Goal: Transaction & Acquisition: Register for event/course

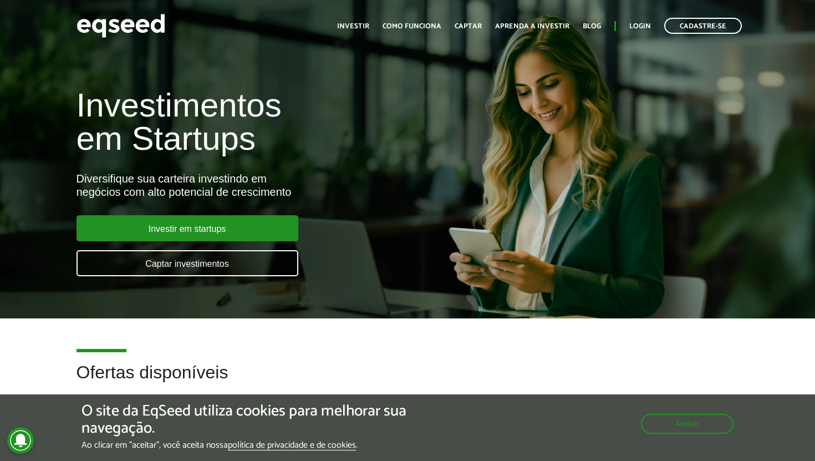
click at [664, 424] on button "Aceitar" at bounding box center [687, 424] width 93 height 20
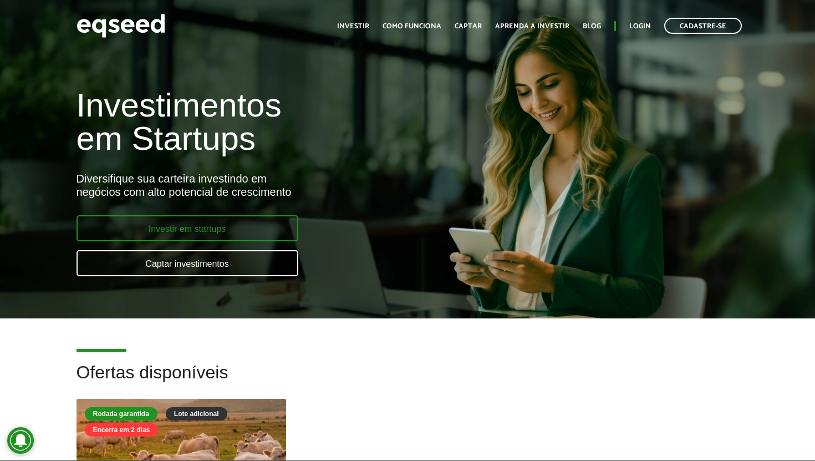
click at [260, 223] on link "Investir em startups" at bounding box center [188, 228] width 222 height 26
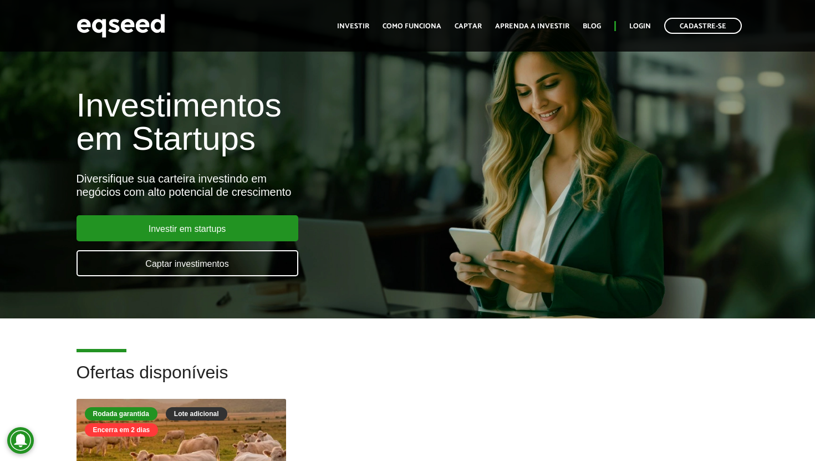
scroll to position [106, 0]
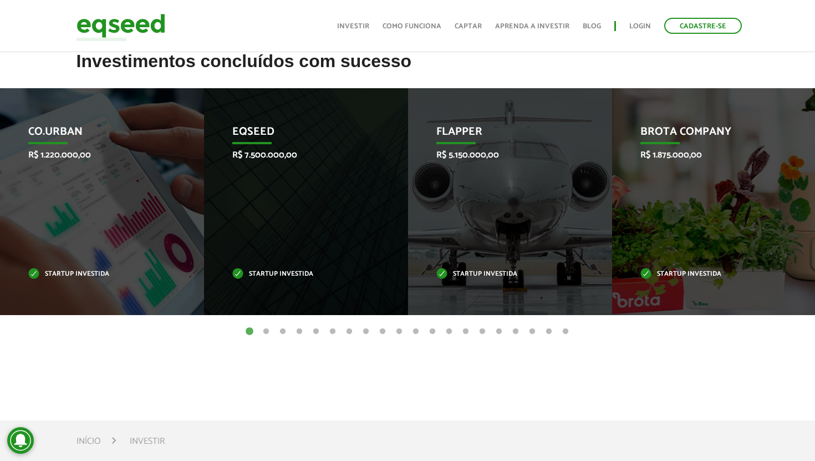
scroll to position [449, 0]
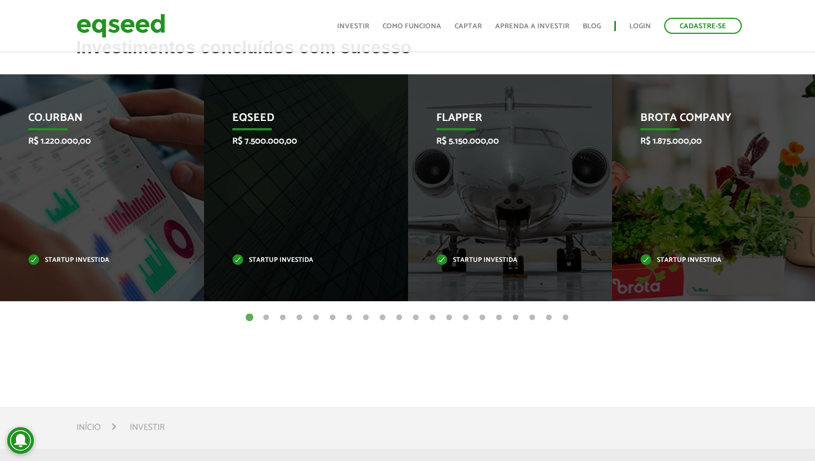
click at [269, 317] on button "2" at bounding box center [266, 317] width 11 height 11
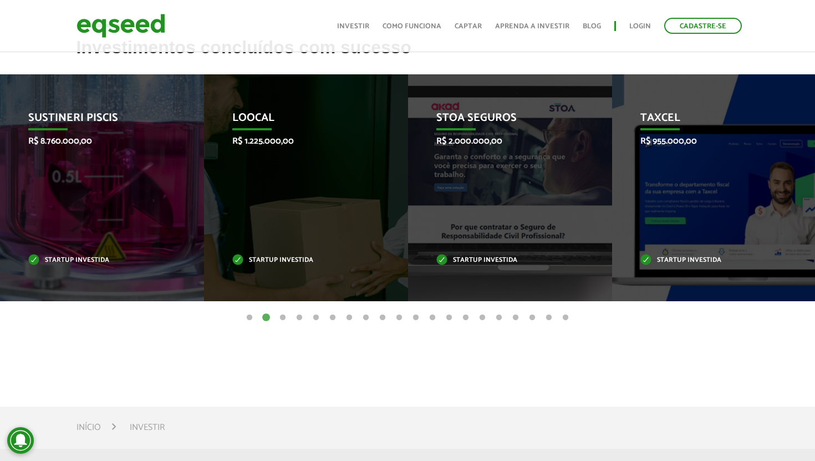
click at [285, 314] on button "3" at bounding box center [282, 317] width 11 height 11
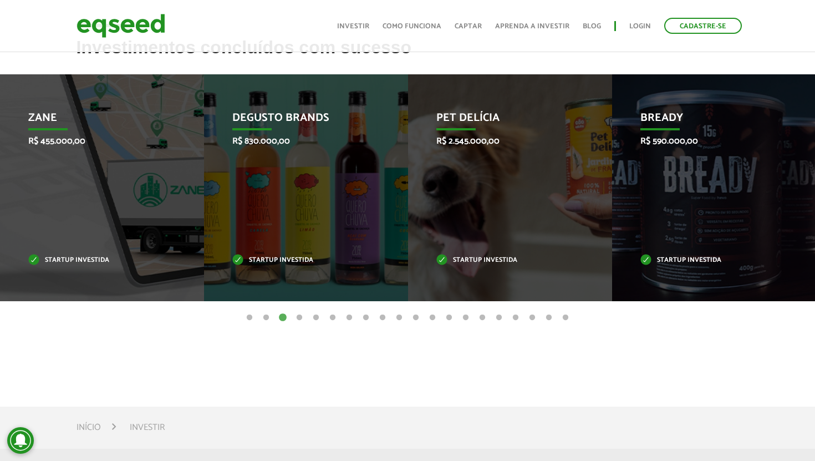
click at [301, 318] on button "4" at bounding box center [299, 317] width 11 height 11
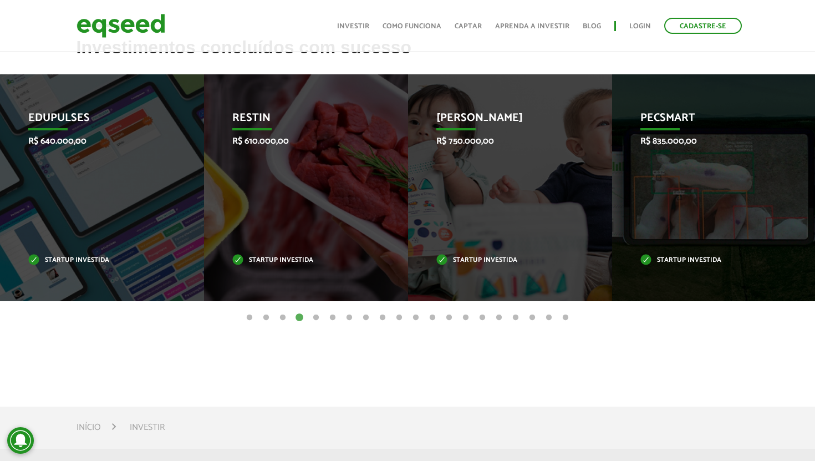
click at [316, 319] on button "5" at bounding box center [316, 317] width 11 height 11
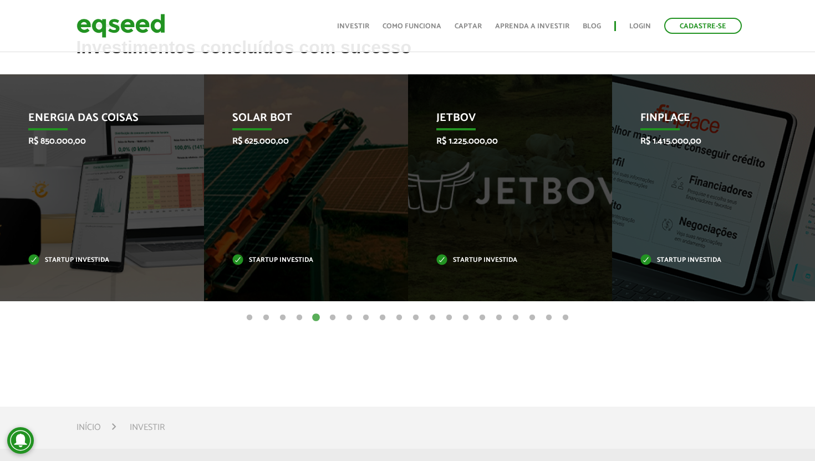
click at [332, 319] on button "6" at bounding box center [332, 317] width 11 height 11
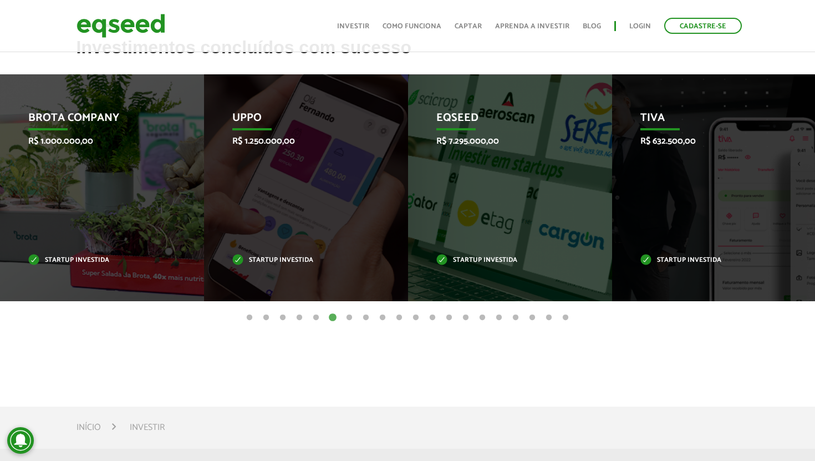
click at [349, 314] on button "7" at bounding box center [349, 317] width 11 height 11
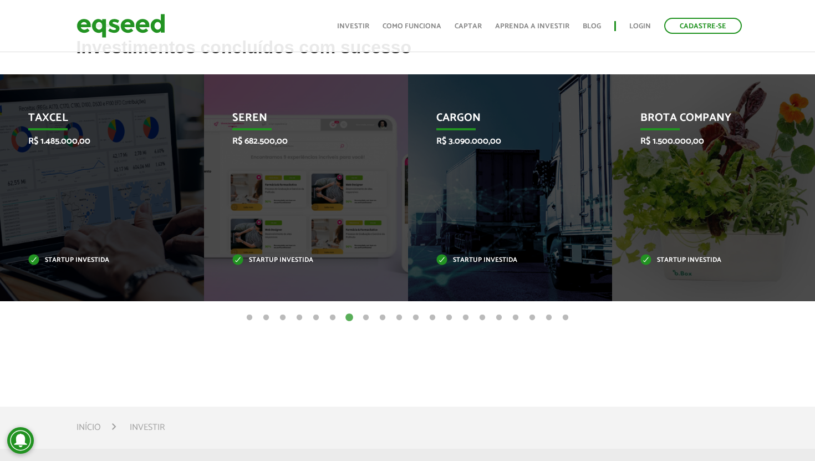
click at [359, 316] on ul "1 2 3 4 5 6 7 8 9 10 11 12 13 14 15 16 17 18 19 20" at bounding box center [407, 317] width 815 height 12
click at [359, 315] on ul "1 2 3 4 5 6 7 8 9 10 11 12 13 14 15 16 17 18 19 20" at bounding box center [407, 317] width 815 height 12
click at [365, 315] on button "8" at bounding box center [365, 317] width 11 height 11
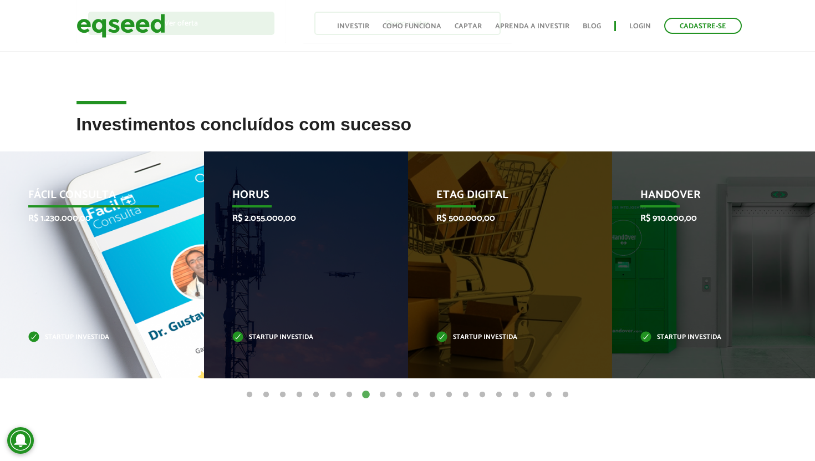
scroll to position [435, 0]
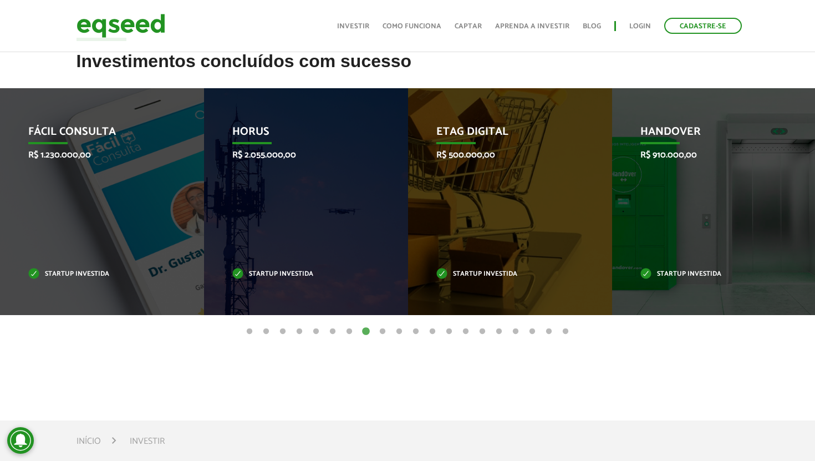
click at [383, 330] on button "9" at bounding box center [382, 331] width 11 height 11
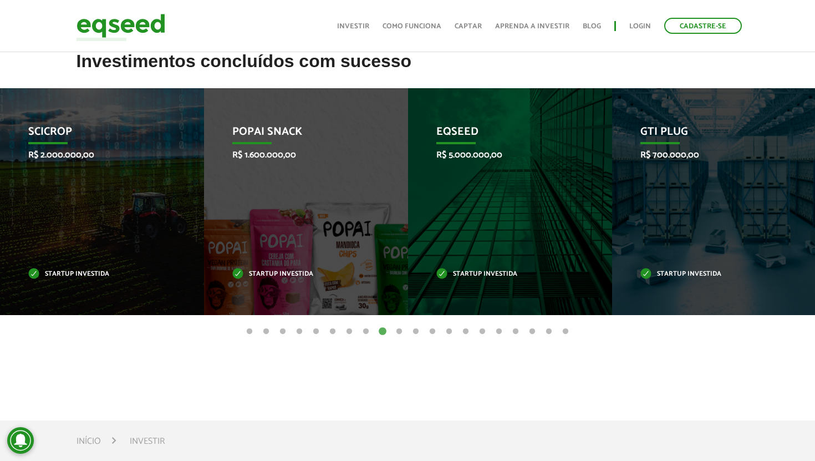
click at [395, 332] on button "10" at bounding box center [399, 331] width 11 height 11
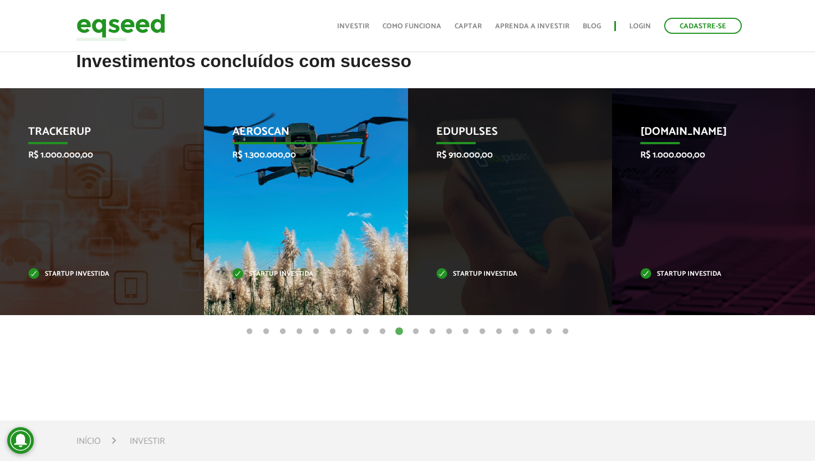
click at [343, 207] on div "Aeroscan R$ 1.300.000,00 Startup investida" at bounding box center [297, 201] width 187 height 227
click at [321, 199] on div "Aeroscan R$ 1.300.000,00 Startup investida" at bounding box center [297, 201] width 187 height 227
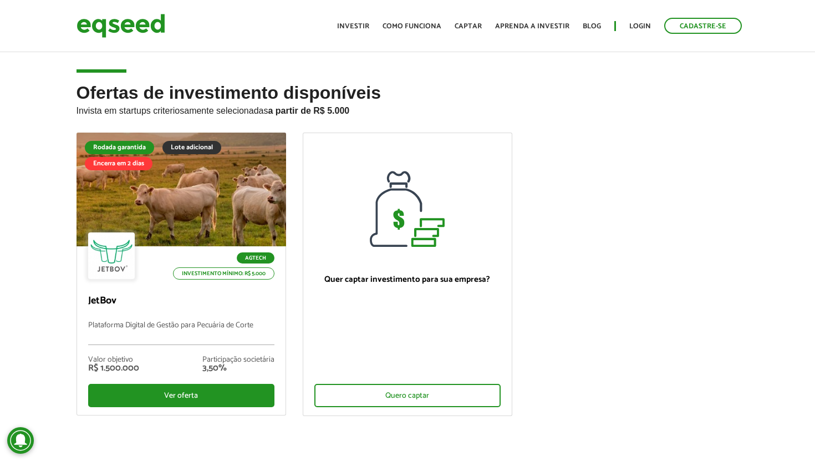
scroll to position [52, 0]
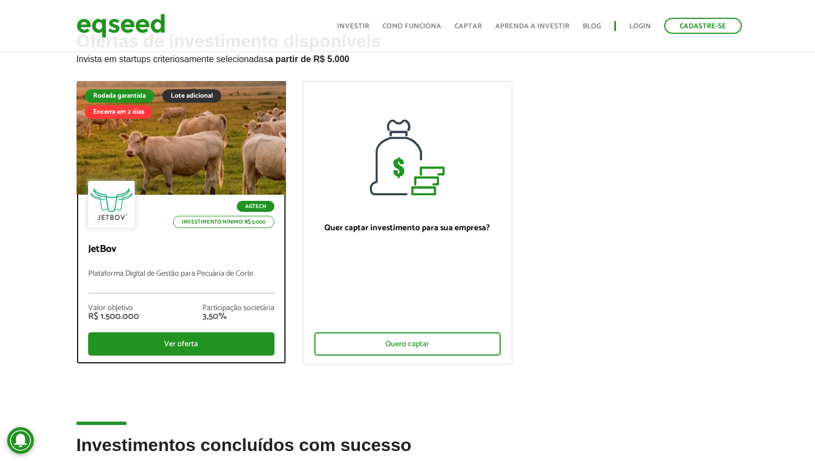
click at [179, 187] on div "Agtech Investimento mínimo: R$ 5.000" at bounding box center [181, 205] width 186 height 49
click at [184, 174] on div at bounding box center [181, 138] width 252 height 136
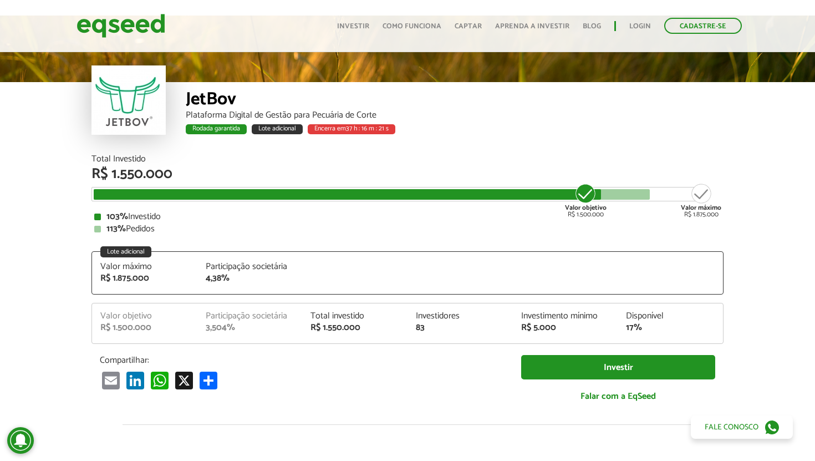
scroll to position [1334, 0]
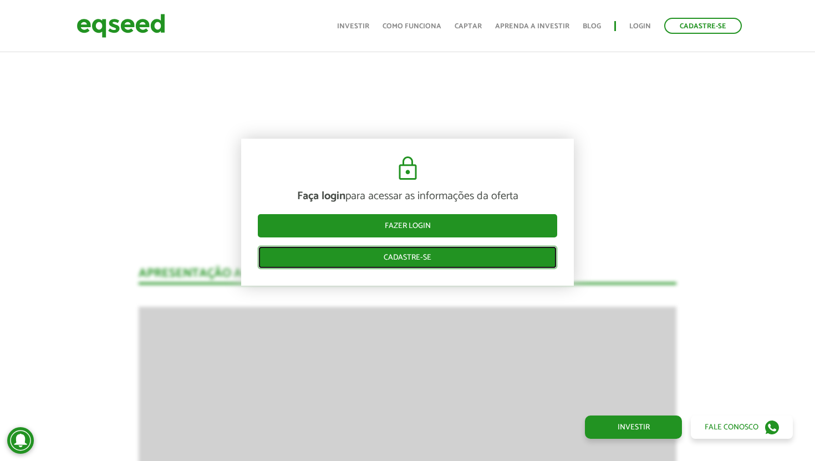
click at [441, 252] on link "Cadastre-se" at bounding box center [407, 257] width 299 height 23
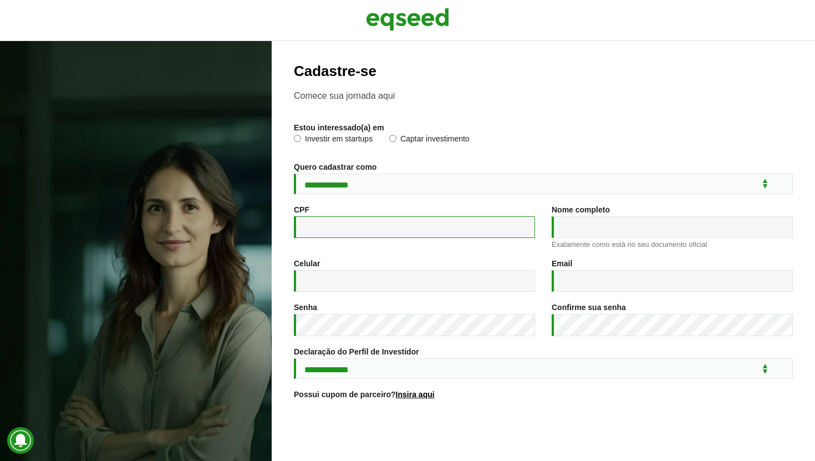
click at [312, 226] on input "CPF *" at bounding box center [414, 227] width 241 height 22
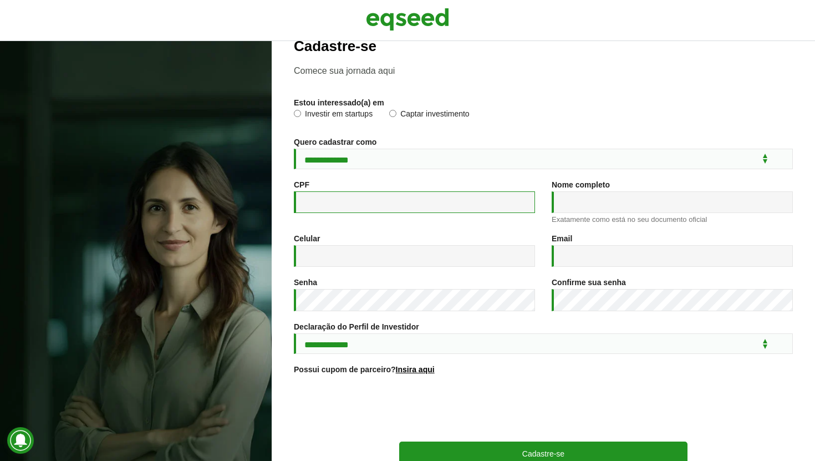
scroll to position [108, 0]
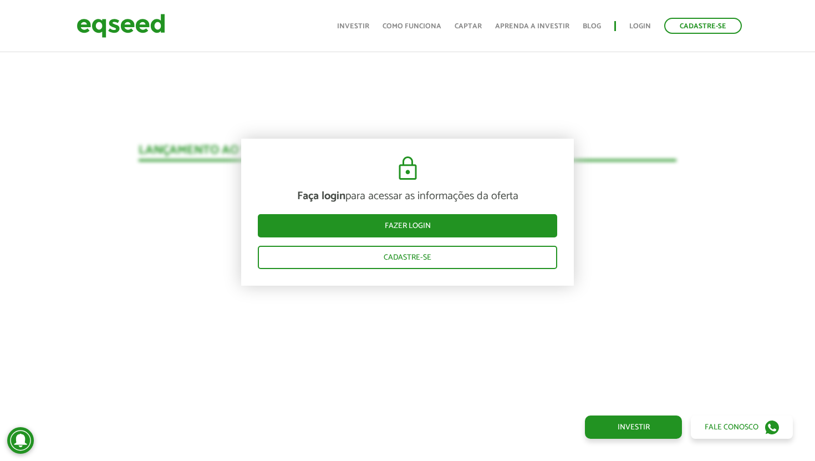
scroll to position [1099, 0]
